Goal: Check status: Check status

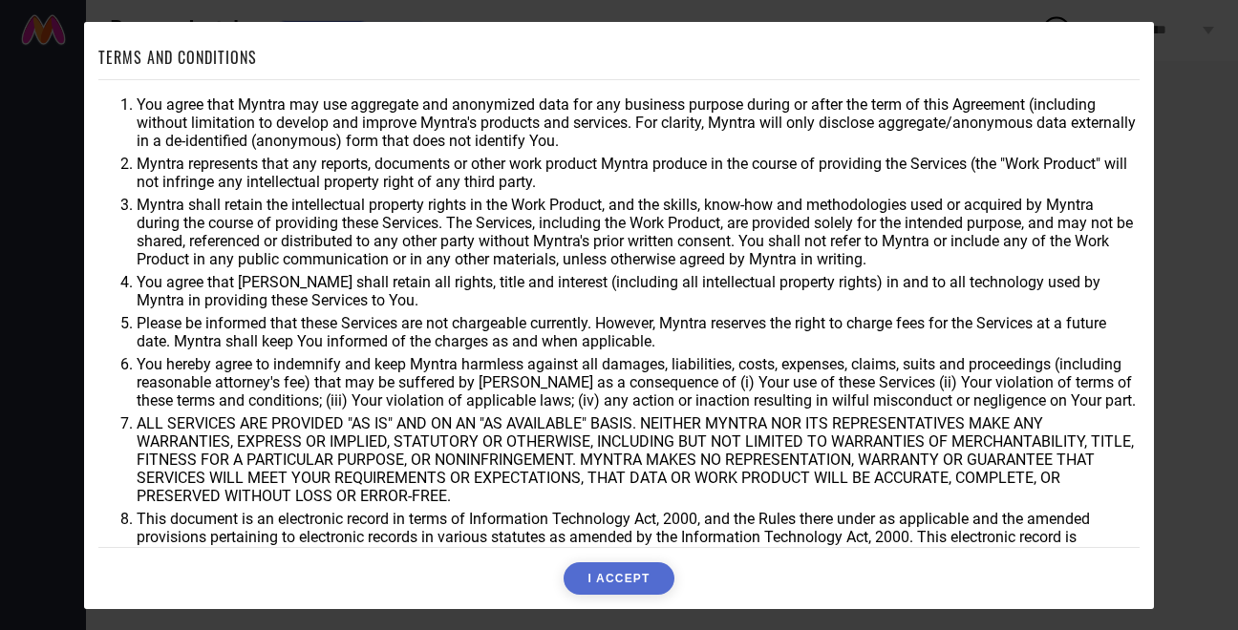
click at [603, 577] on button "I ACCEPT" at bounding box center [618, 579] width 110 height 32
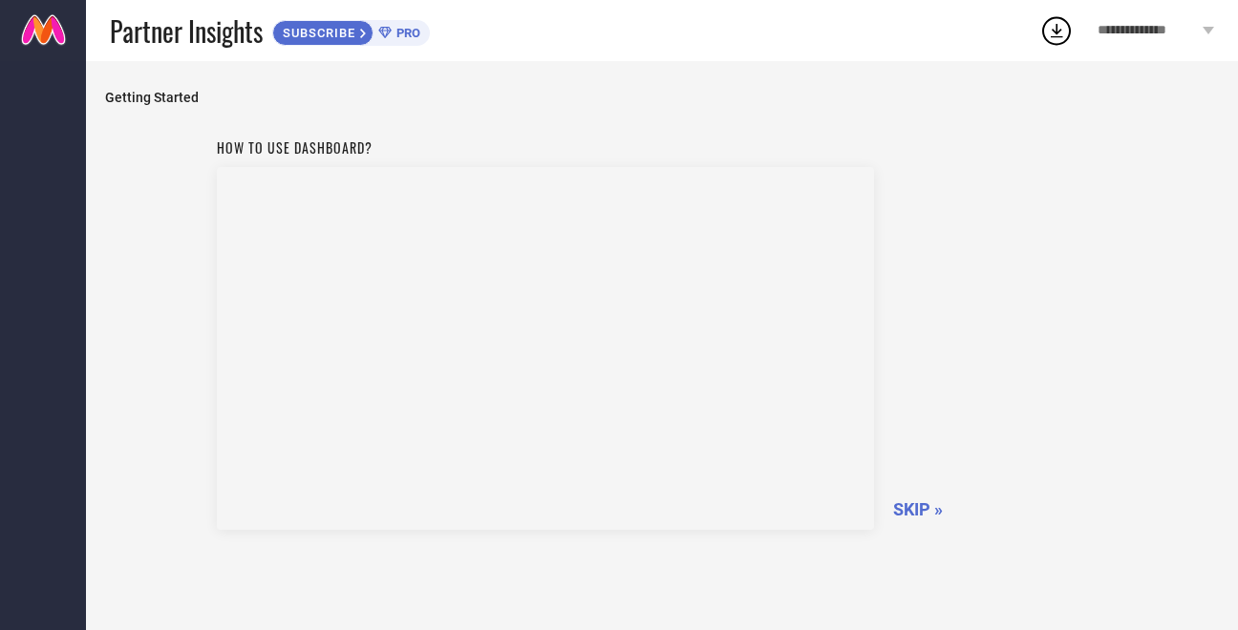
click at [919, 507] on span "SKIP »" at bounding box center [918, 509] width 50 height 20
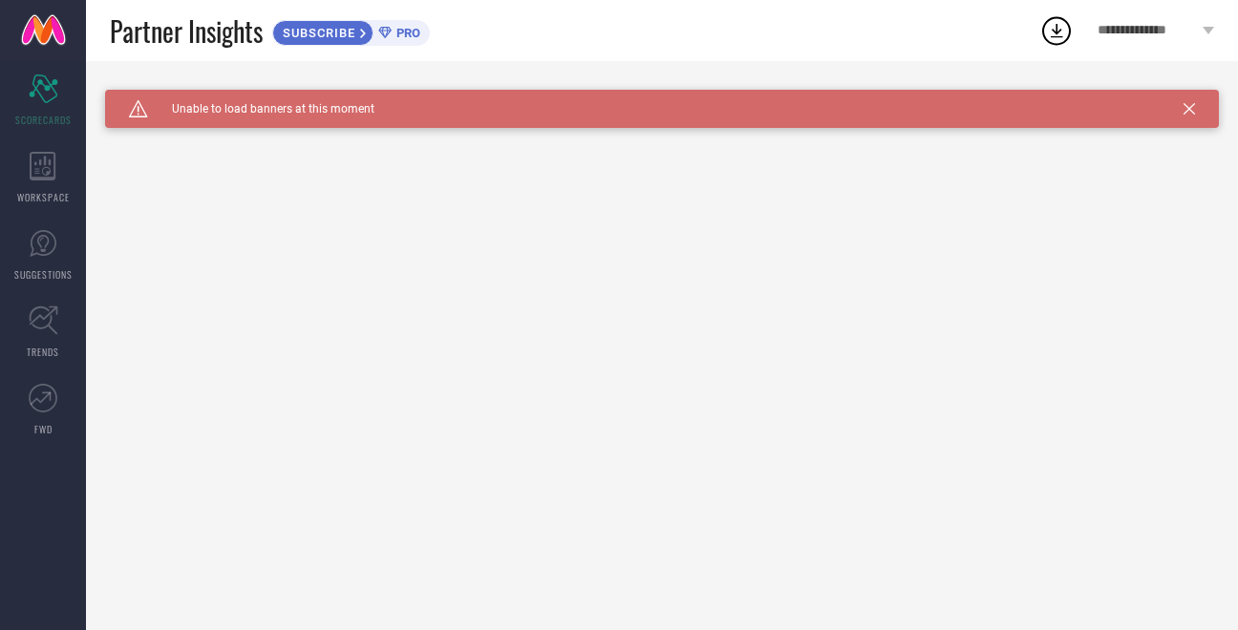
click at [1206, 28] on icon at bounding box center [1207, 31] width 11 height 8
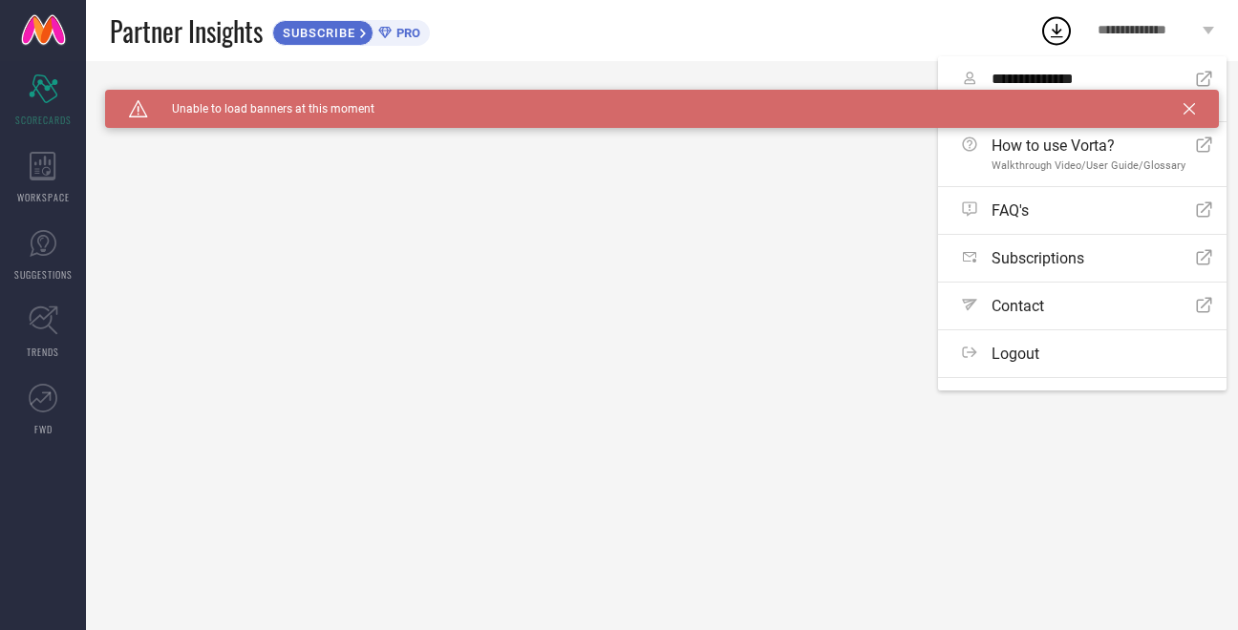
click at [1058, 457] on div "Caution Created with Sketch. Unable to load banners at this moment Unable to lo…" at bounding box center [662, 345] width 1152 height 569
